Goal: Transaction & Acquisition: Purchase product/service

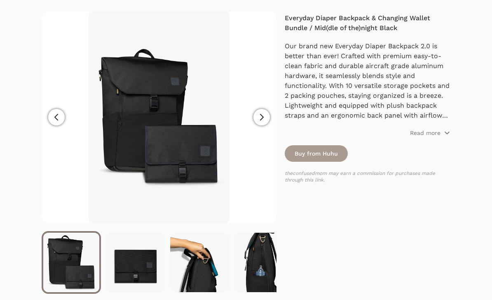
scroll to position [104, 0]
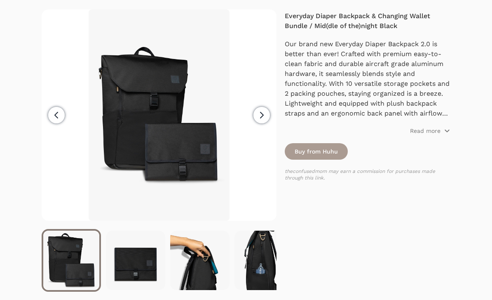
click at [262, 114] on icon "button" at bounding box center [262, 115] width 10 height 10
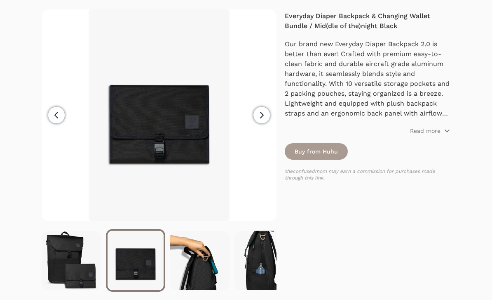
click at [267, 115] on icon "button" at bounding box center [262, 115] width 10 height 10
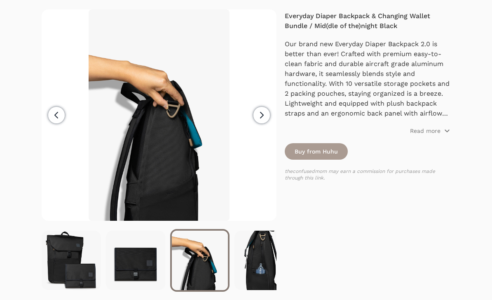
click at [268, 119] on span "Next" at bounding box center [261, 115] width 16 height 16
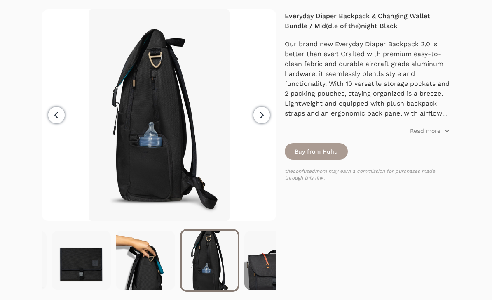
scroll to position [0, 64]
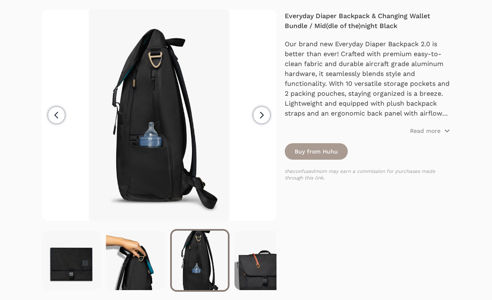
click at [269, 119] on span "Next" at bounding box center [261, 115] width 16 height 16
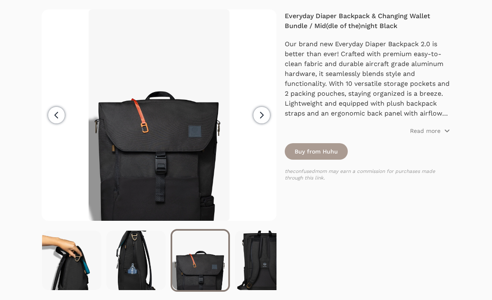
scroll to position [0, 129]
click at [269, 119] on button "Next" at bounding box center [262, 114] width 30 height 211
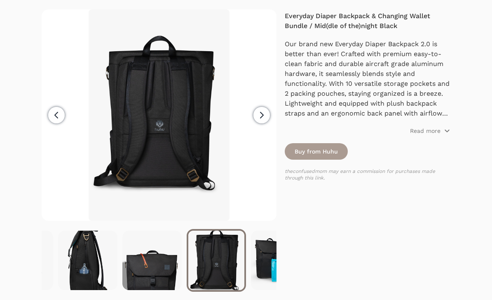
scroll to position [0, 193]
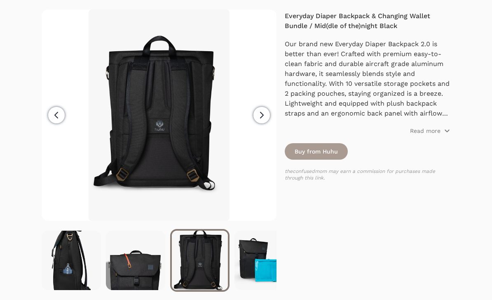
click at [268, 121] on button "Next" at bounding box center [262, 114] width 30 height 211
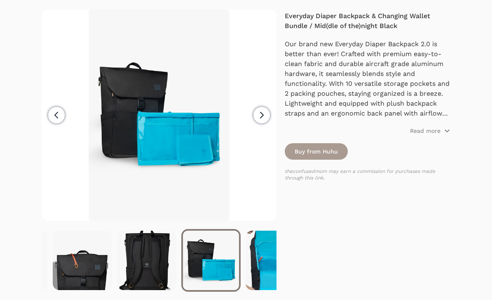
scroll to position [0, 257]
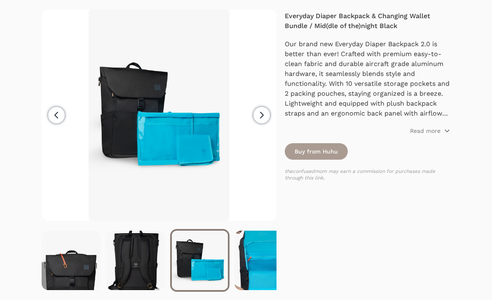
click at [268, 119] on span "Next" at bounding box center [261, 115] width 16 height 16
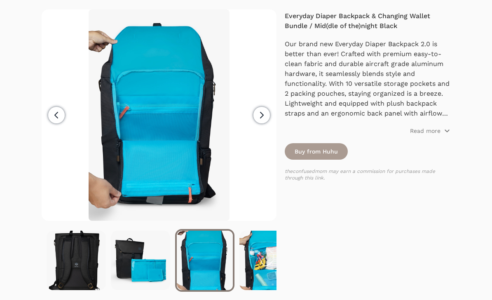
scroll to position [0, 321]
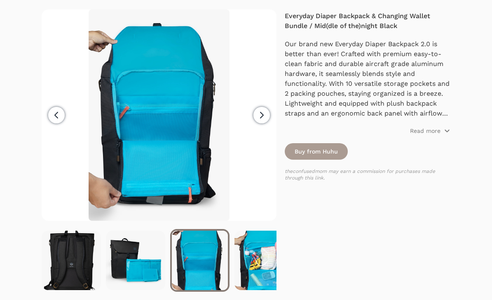
click at [46, 121] on button "Previous" at bounding box center [57, 114] width 30 height 211
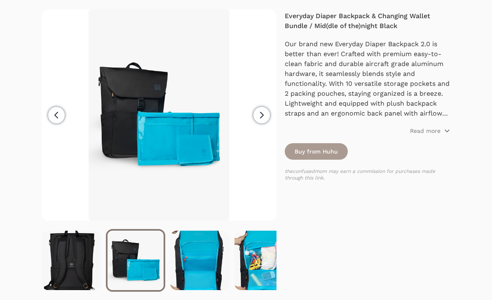
click at [271, 120] on button "Next" at bounding box center [262, 114] width 30 height 211
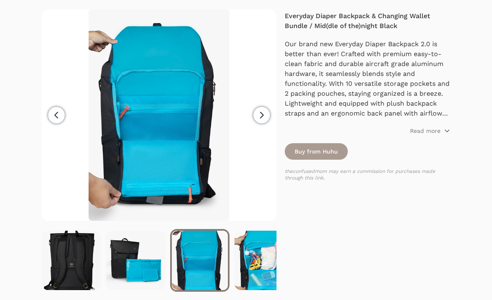
click at [272, 123] on button "Next" at bounding box center [262, 114] width 30 height 211
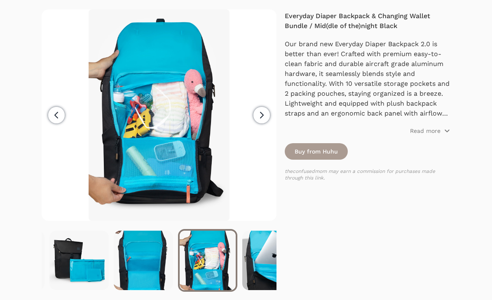
scroll to position [0, 386]
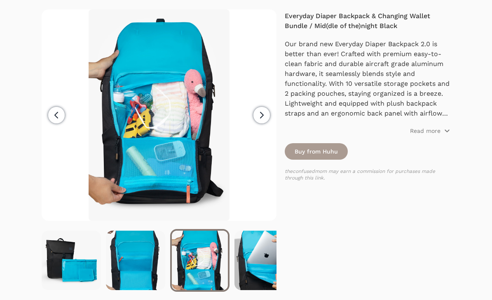
click at [273, 125] on button "Next" at bounding box center [262, 114] width 30 height 211
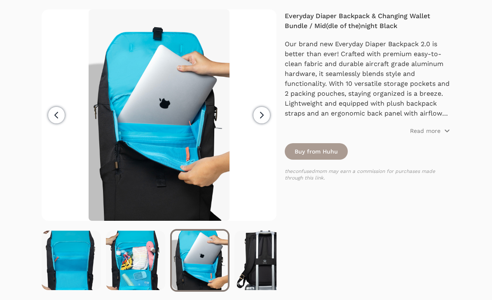
click at [273, 127] on button "Next" at bounding box center [262, 114] width 30 height 211
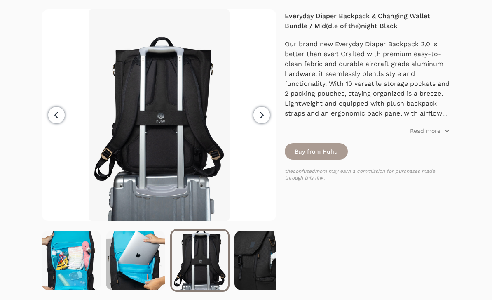
click at [269, 122] on button "Next" at bounding box center [262, 114] width 30 height 211
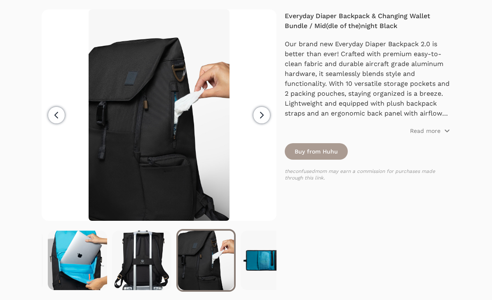
scroll to position [0, 578]
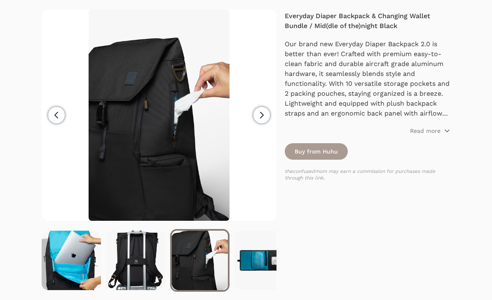
click at [268, 118] on span "Next" at bounding box center [261, 115] width 16 height 16
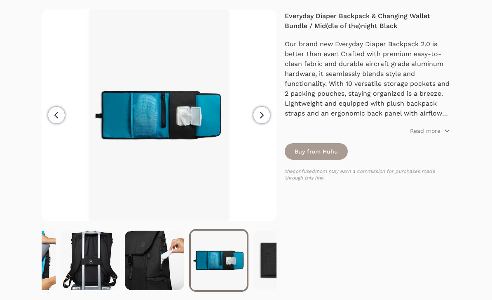
scroll to position [0, 643]
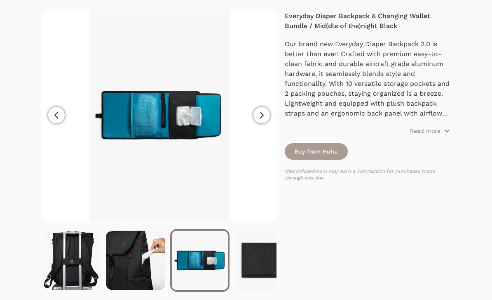
click at [269, 116] on span "Next" at bounding box center [261, 115] width 16 height 16
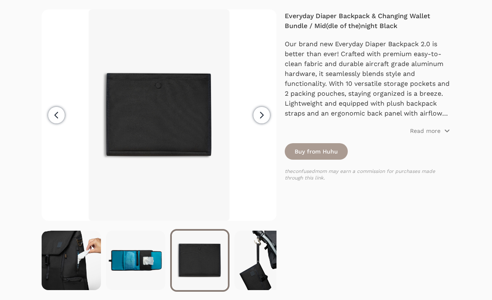
click at [270, 117] on button "Next" at bounding box center [262, 114] width 30 height 211
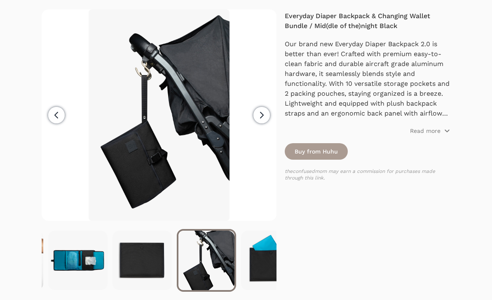
scroll to position [0, 771]
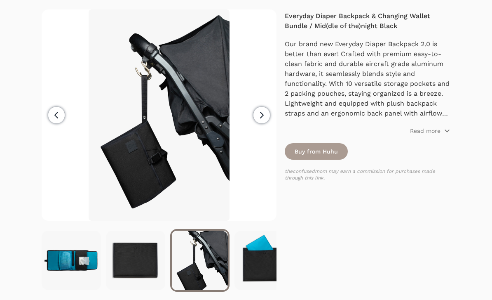
click at [271, 117] on button "Next" at bounding box center [262, 114] width 30 height 211
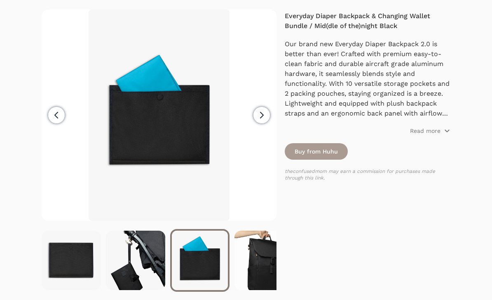
click at [271, 117] on button "Next" at bounding box center [262, 114] width 30 height 211
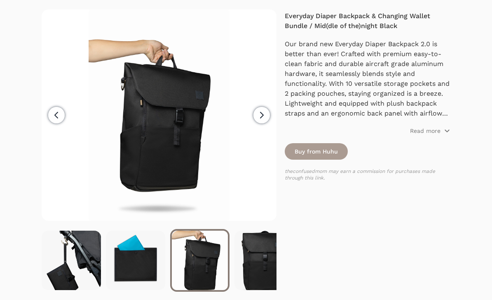
click at [272, 117] on button "Next" at bounding box center [262, 114] width 30 height 211
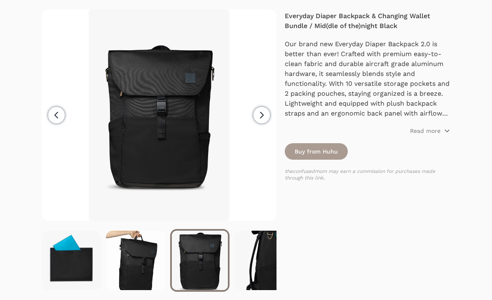
click at [271, 116] on button "Next" at bounding box center [262, 114] width 30 height 211
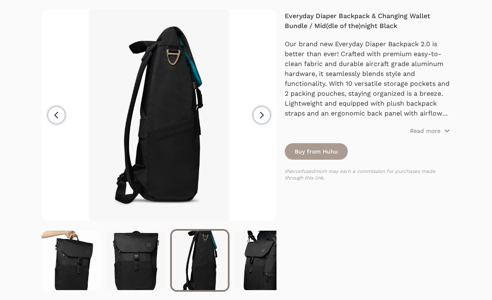
click at [271, 118] on button "Next" at bounding box center [262, 114] width 30 height 211
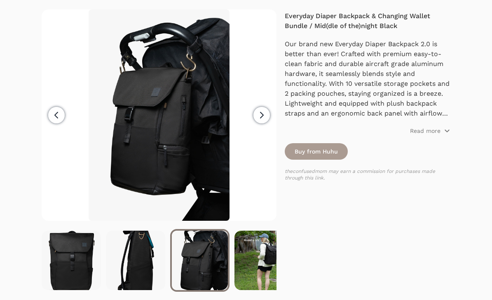
click at [271, 119] on button "Next" at bounding box center [262, 114] width 30 height 211
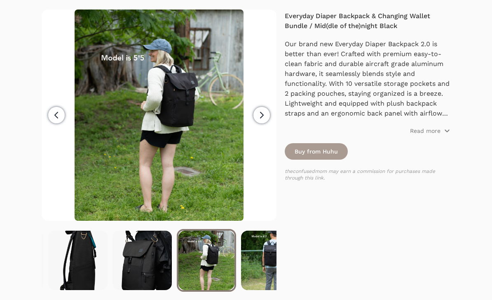
scroll to position [0, 1157]
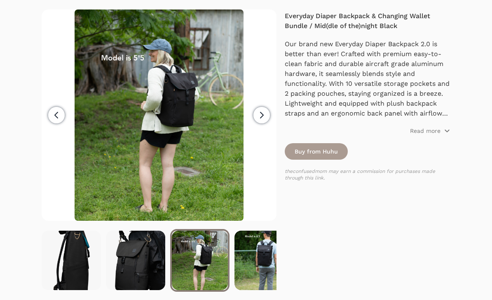
click at [57, 121] on span "Previous" at bounding box center [56, 115] width 16 height 16
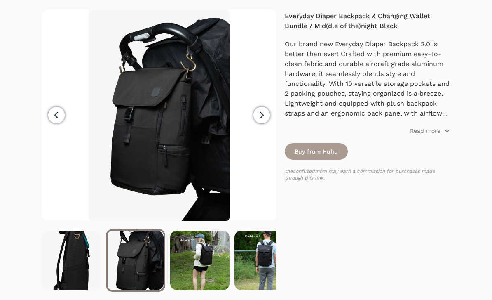
click at [271, 116] on button "Next" at bounding box center [262, 114] width 30 height 211
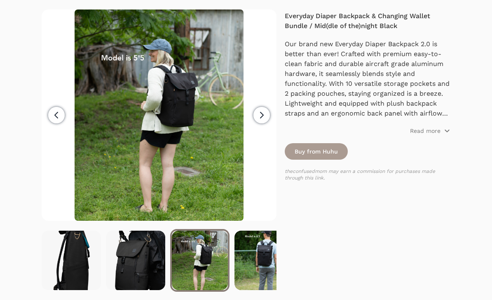
click at [270, 115] on button "Next" at bounding box center [262, 114] width 30 height 211
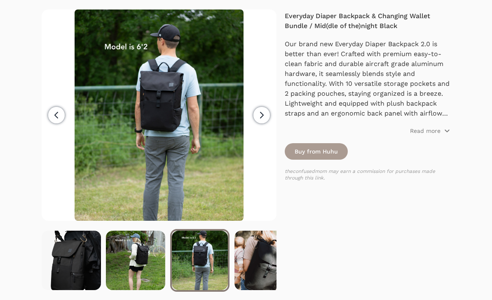
click at [267, 120] on span "Next" at bounding box center [261, 115] width 16 height 16
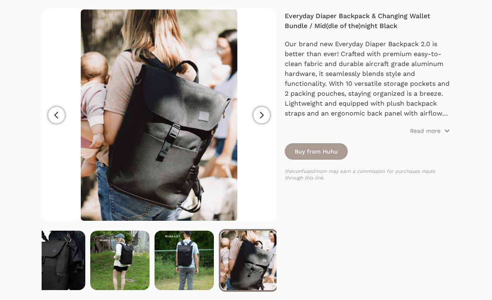
scroll to position [0, 1238]
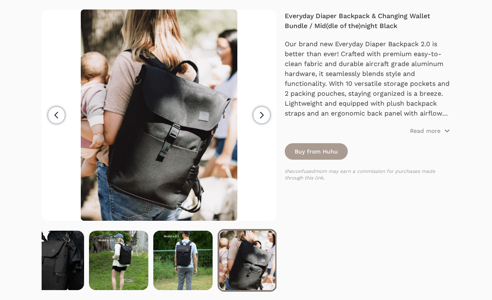
click at [47, 126] on button "Previous" at bounding box center [57, 114] width 30 height 211
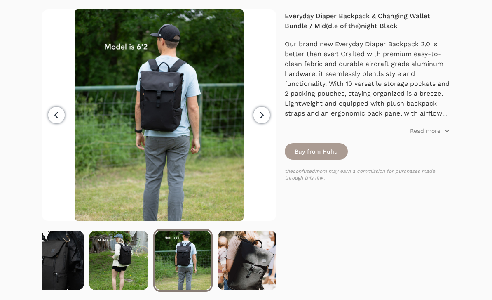
click at [268, 120] on span "Next" at bounding box center [261, 115] width 16 height 16
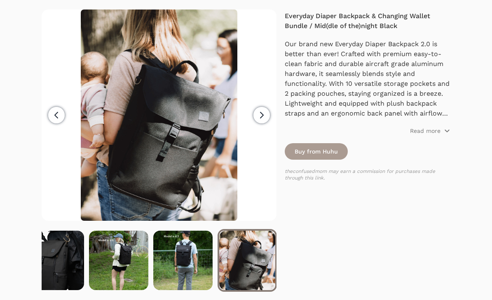
click at [267, 119] on span "Next" at bounding box center [261, 115] width 16 height 16
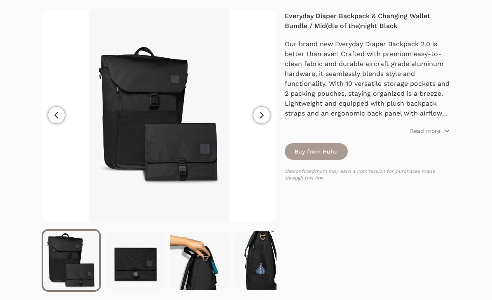
click at [268, 120] on span "Next" at bounding box center [261, 115] width 16 height 16
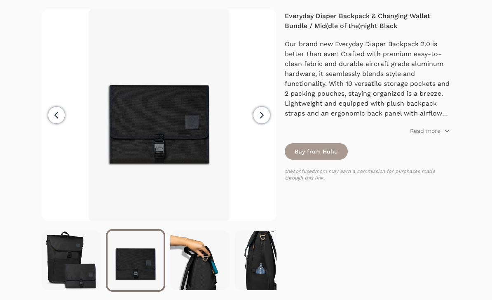
click at [268, 117] on span "Next" at bounding box center [261, 115] width 16 height 16
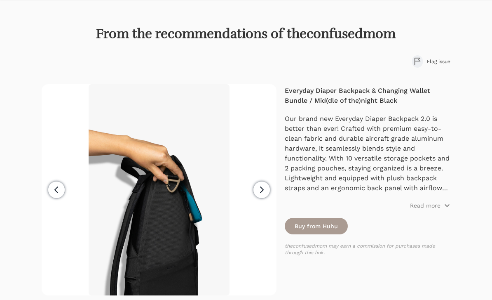
scroll to position [29, 0]
click at [330, 221] on link "Buy from Huhu" at bounding box center [316, 226] width 63 height 16
